Goal: Transaction & Acquisition: Purchase product/service

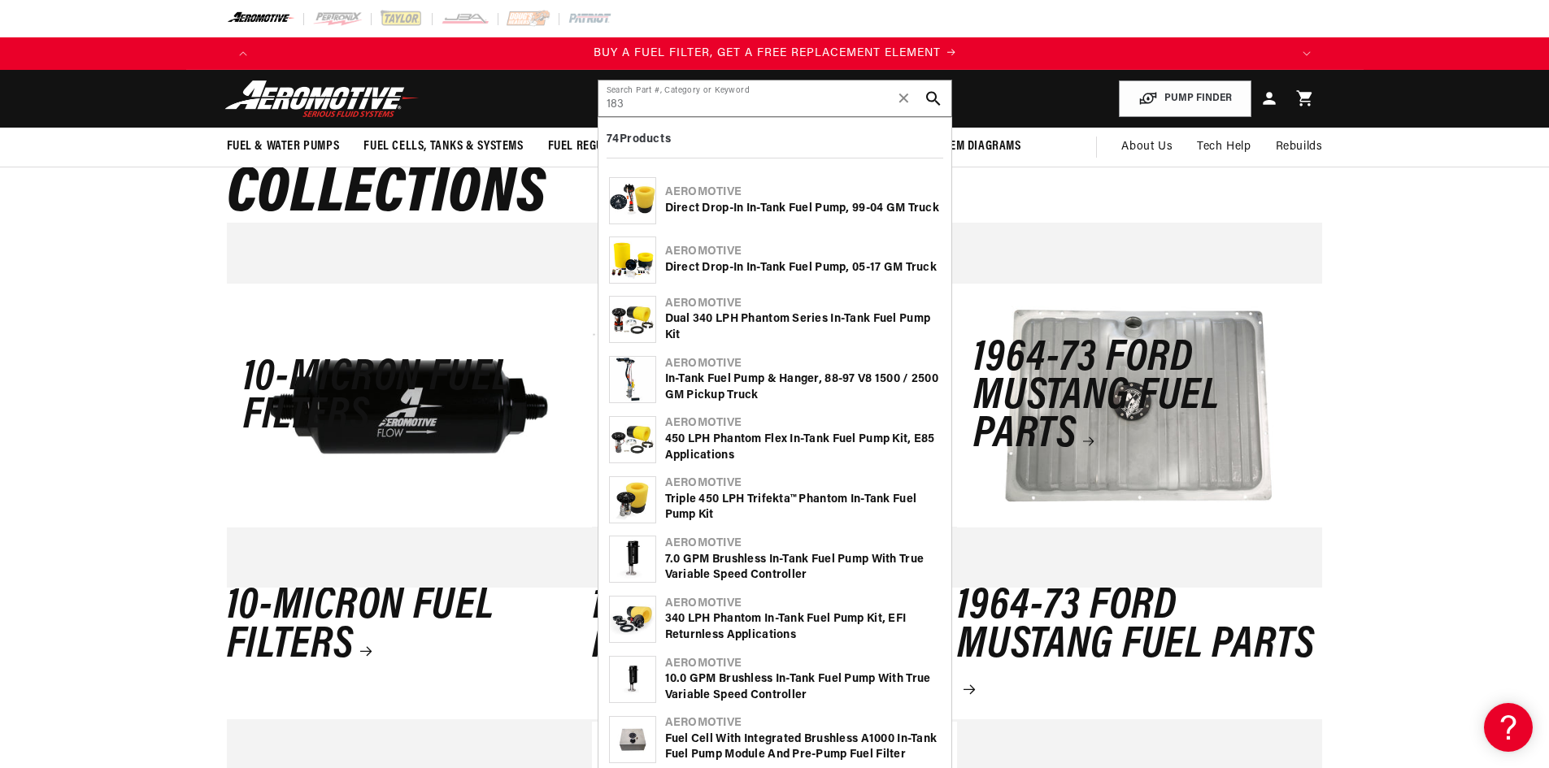
scroll to position [0, 1031]
type input "183"
click at [723, 384] on div "In-Tank Fuel Pump & Hanger, 88-97 V8 1500 / 2500 GM Pickup Truck" at bounding box center [803, 388] width 276 height 32
click at [654, 103] on input "183" at bounding box center [775, 99] width 353 height 36
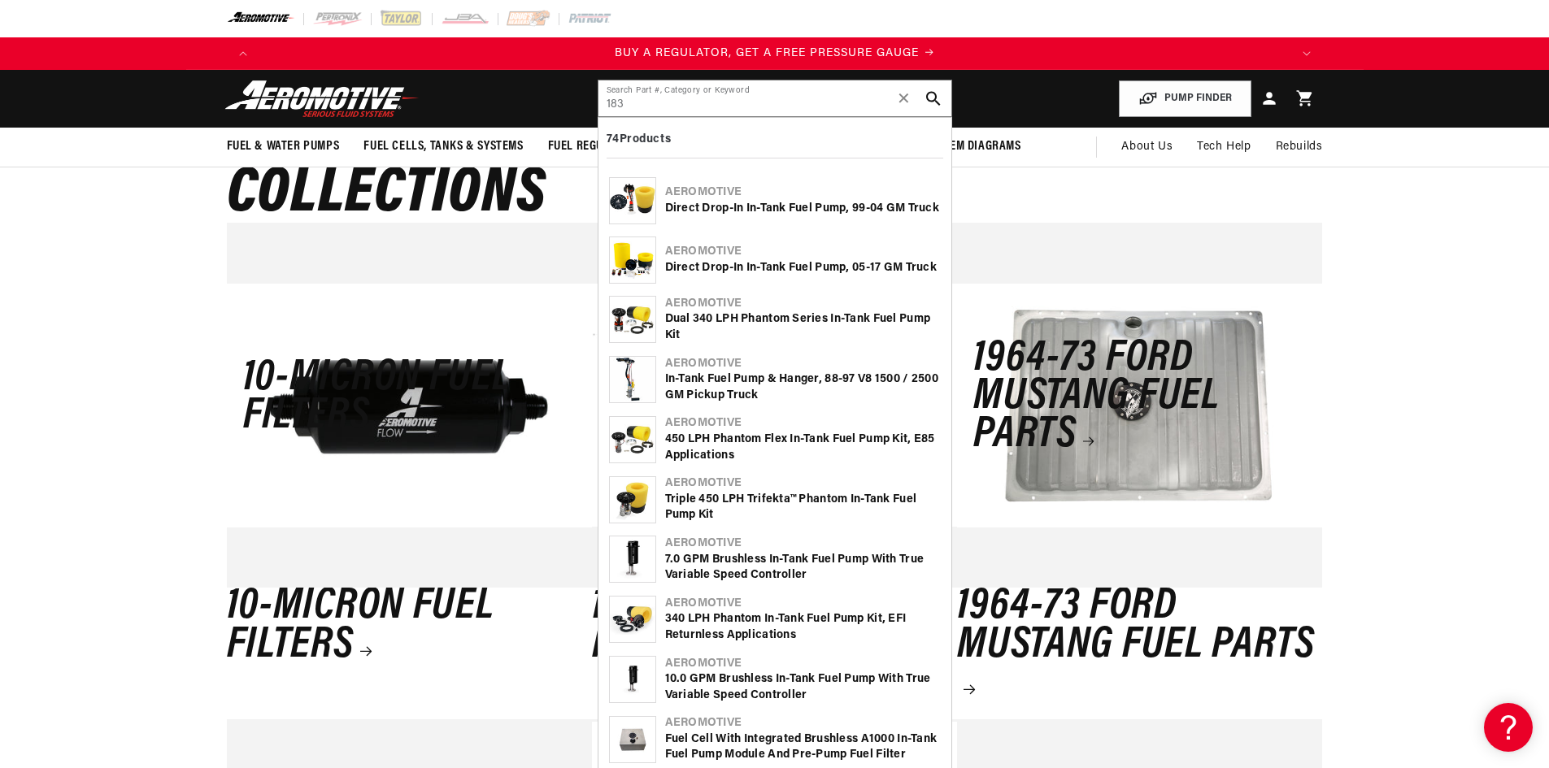
click at [734, 387] on div "In-Tank Fuel Pump & Hanger, 88-97 V8 1500 / 2500 GM Pickup Truck" at bounding box center [803, 388] width 276 height 32
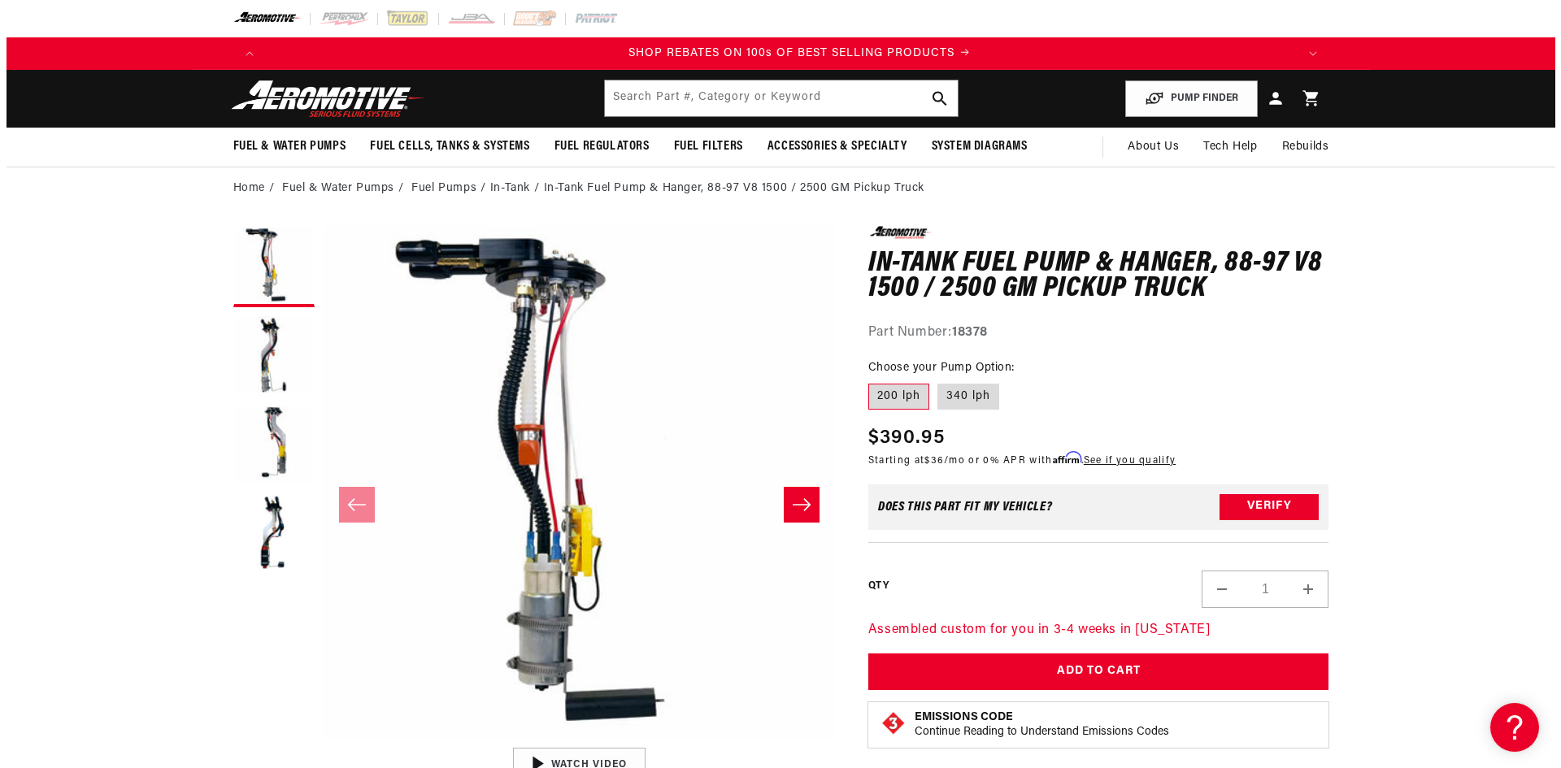
scroll to position [0, 2062]
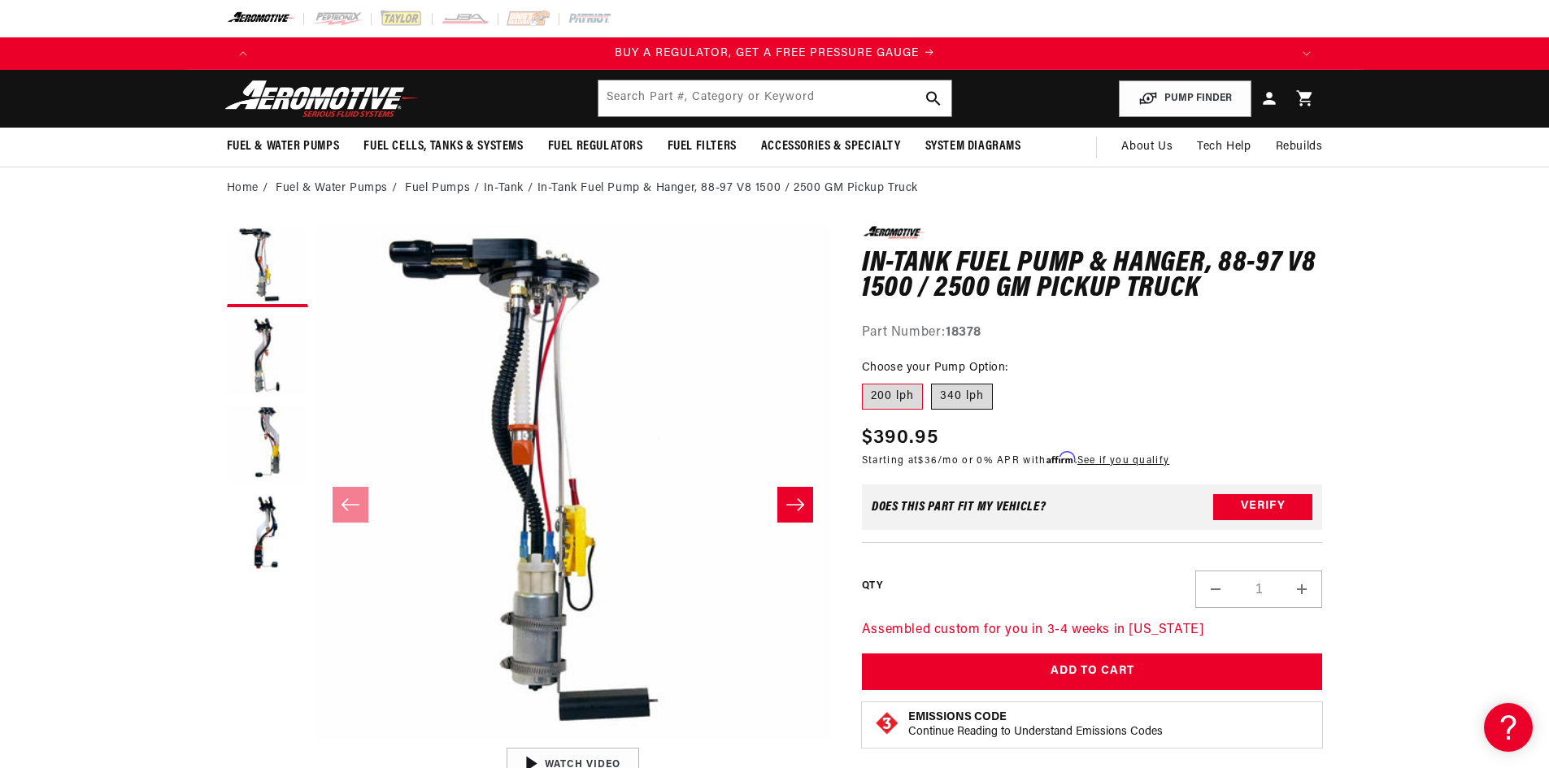
click at [973, 391] on label "340 lph" at bounding box center [962, 397] width 62 height 26
click at [932, 381] on input "340 lph" at bounding box center [931, 381] width 1 height 1
radio input "true"
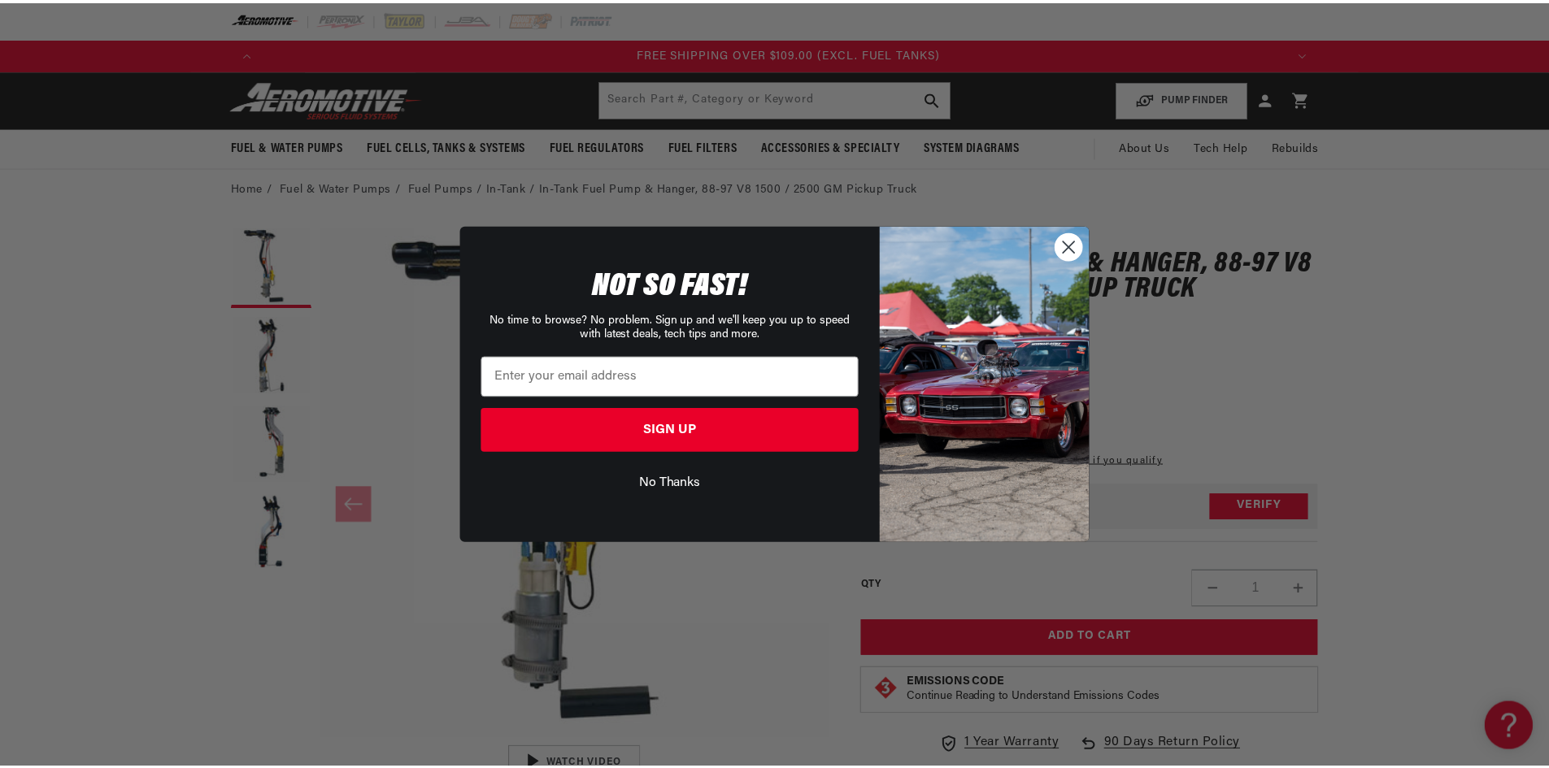
scroll to position [0, 3093]
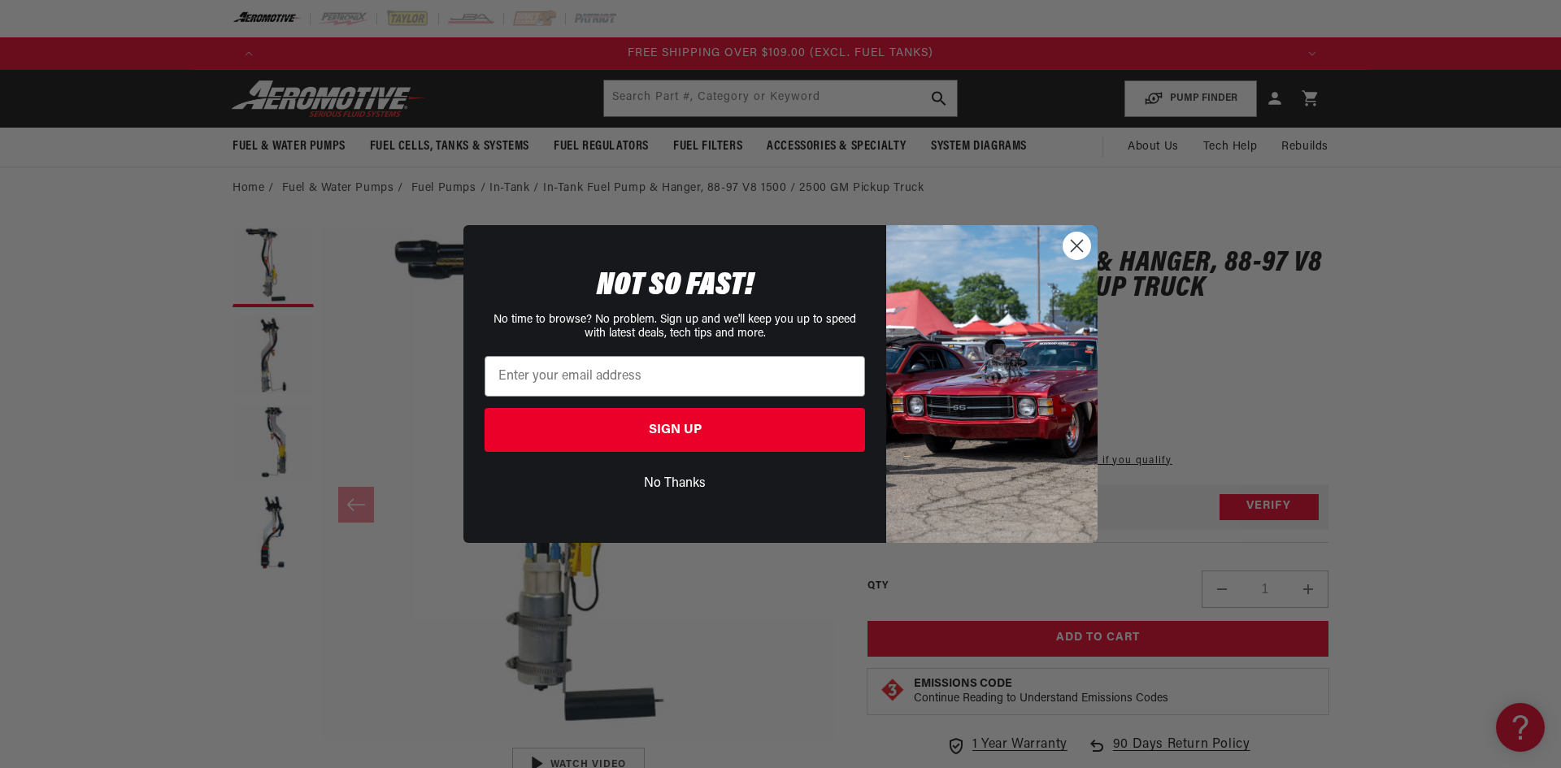
click at [1089, 246] on circle "Close dialog" at bounding box center [1077, 246] width 27 height 27
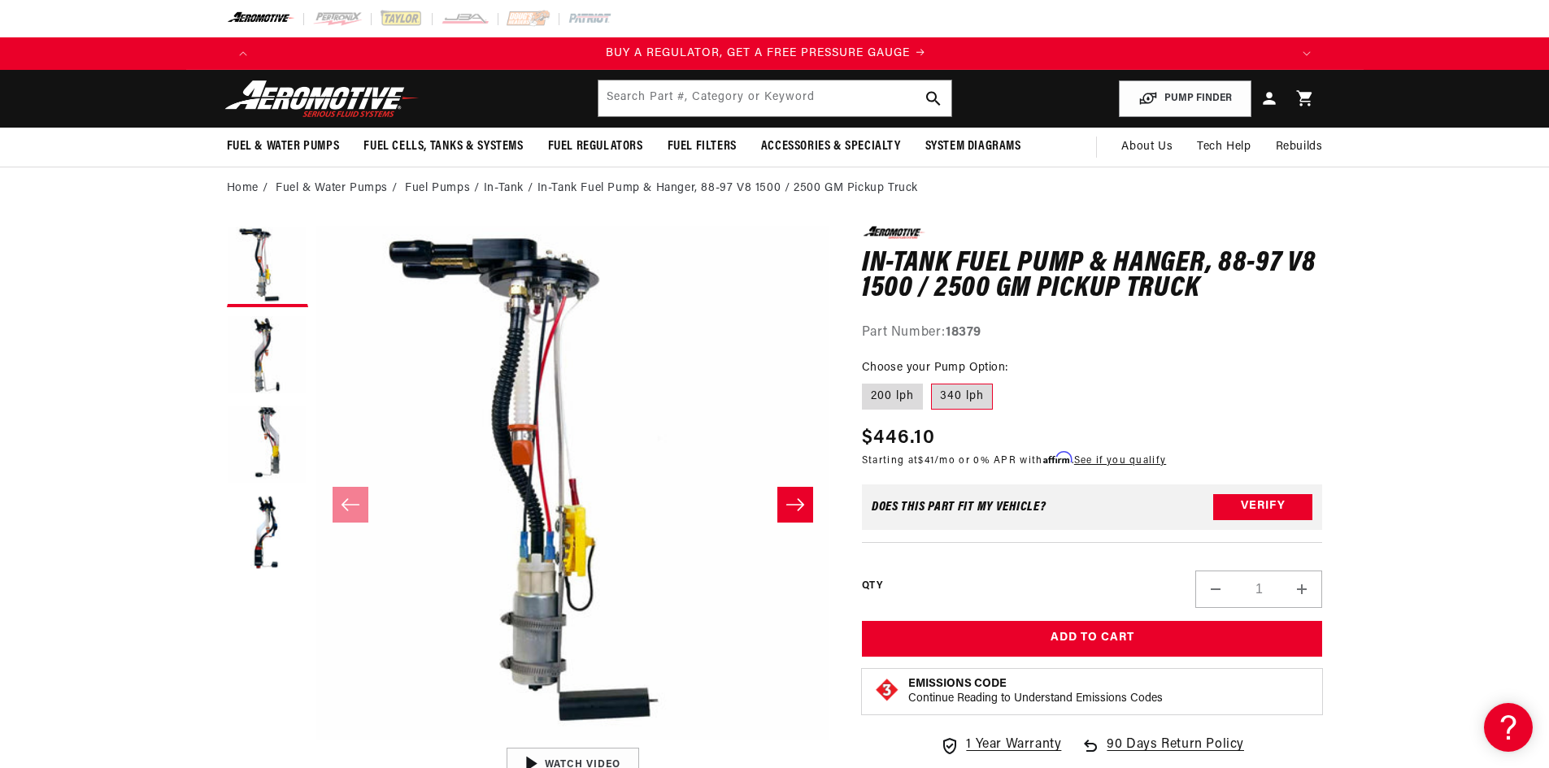
scroll to position [0, 0]
click at [811, 99] on input "text" at bounding box center [775, 99] width 353 height 36
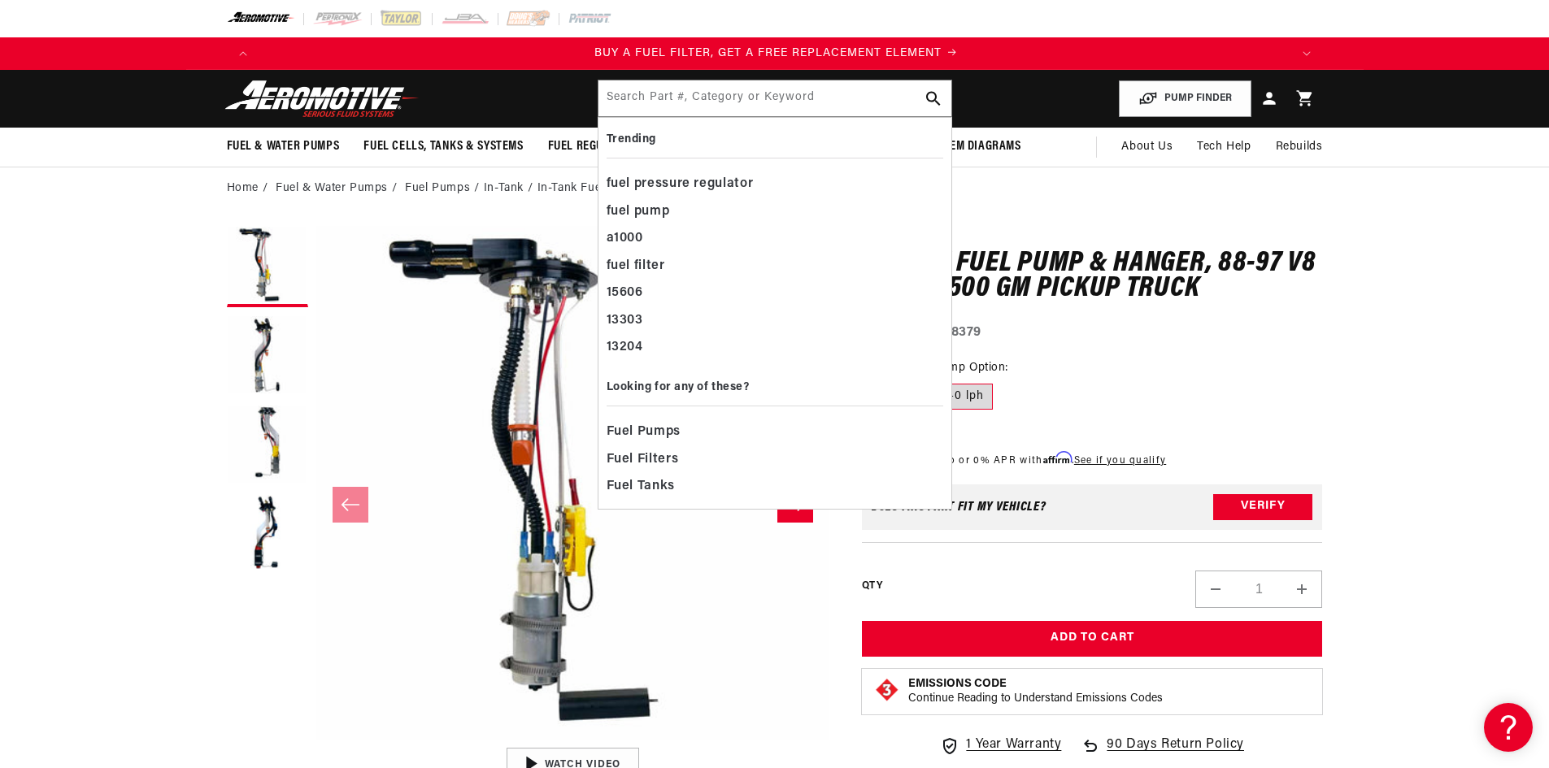
scroll to position [0, 1031]
